Goal: Feedback & Contribution: Leave review/rating

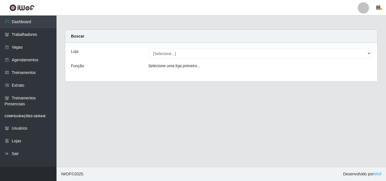
click at [165, 57] on select "[Selecione...] Chinatown Sushimi - Campina Grande" at bounding box center [260, 54] width 224 height 10
select select "357"
click at [148, 49] on select "[Selecione...] Chinatown Sushimi - Campina Grande" at bounding box center [260, 54] width 224 height 10
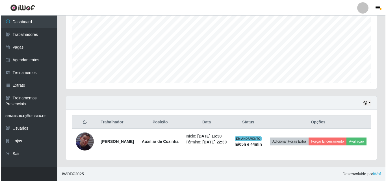
scroll to position [129, 0]
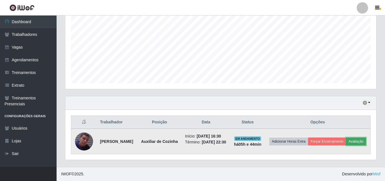
click at [346, 139] on button "Avaliação" at bounding box center [356, 142] width 20 height 8
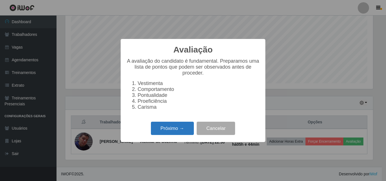
click at [172, 132] on button "Próximo →" at bounding box center [172, 128] width 43 height 13
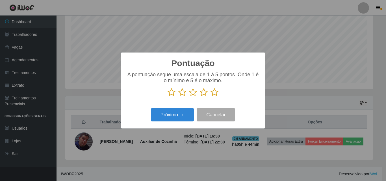
scroll to position [282600, 282409]
drag, startPoint x: 216, startPoint y: 92, endPoint x: 204, endPoint y: 102, distance: 15.7
click at [216, 92] on icon at bounding box center [215, 92] width 8 height 8
click at [211, 97] on input "radio" at bounding box center [211, 97] width 0 height 0
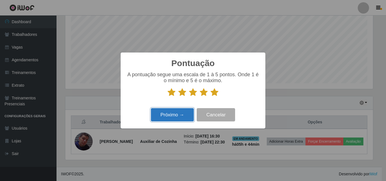
click at [184, 112] on button "Próximo →" at bounding box center [172, 114] width 43 height 13
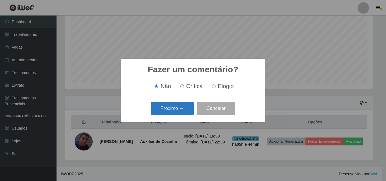
click at [178, 106] on button "Próximo →" at bounding box center [172, 108] width 43 height 13
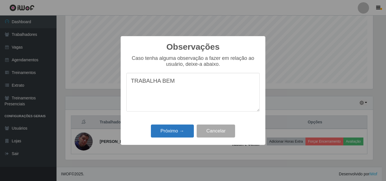
type textarea "TRABALHA BEM"
click at [177, 132] on button "Próximo →" at bounding box center [172, 131] width 43 height 13
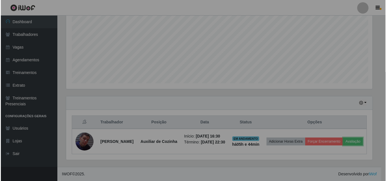
scroll to position [117, 311]
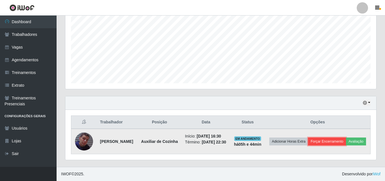
click at [346, 138] on button "Forçar Encerramento" at bounding box center [327, 142] width 38 height 8
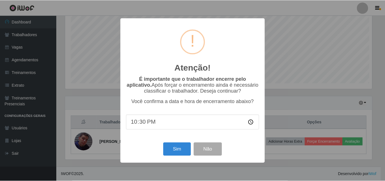
scroll to position [117, 308]
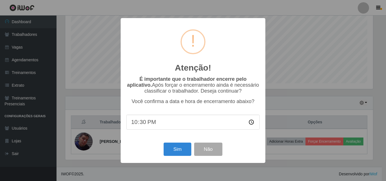
click at [152, 126] on input "22:30" at bounding box center [192, 122] width 133 height 15
click at [142, 124] on input "22:30" at bounding box center [192, 122] width 133 height 15
type input "22:15"
click at [176, 154] on button "Sim" at bounding box center [177, 149] width 27 height 13
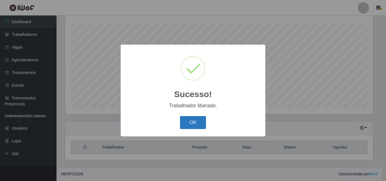
click at [199, 124] on button "OK" at bounding box center [193, 122] width 26 height 13
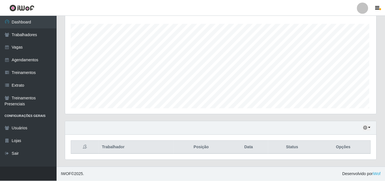
scroll to position [117, 311]
